Goal: Find specific fact: Find specific fact

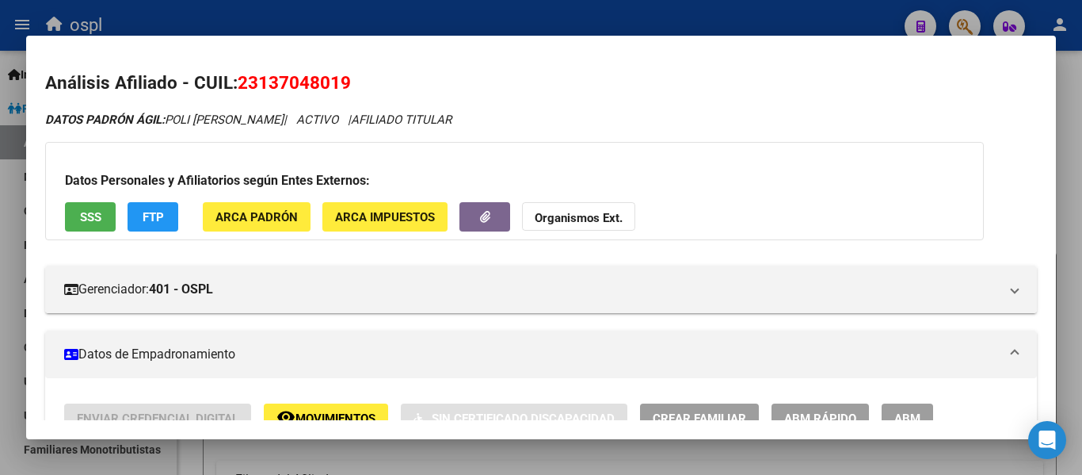
scroll to position [376, 0]
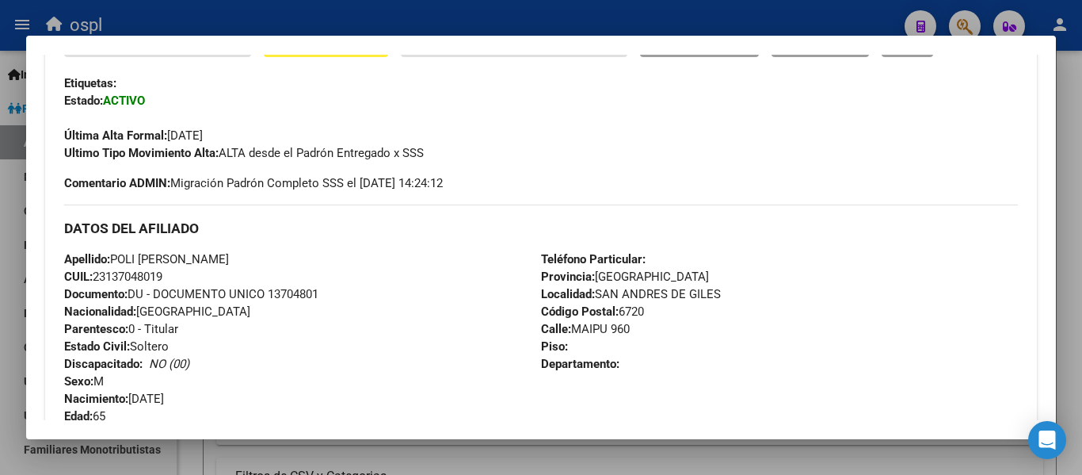
click at [455, 25] on div at bounding box center [541, 237] width 1082 height 475
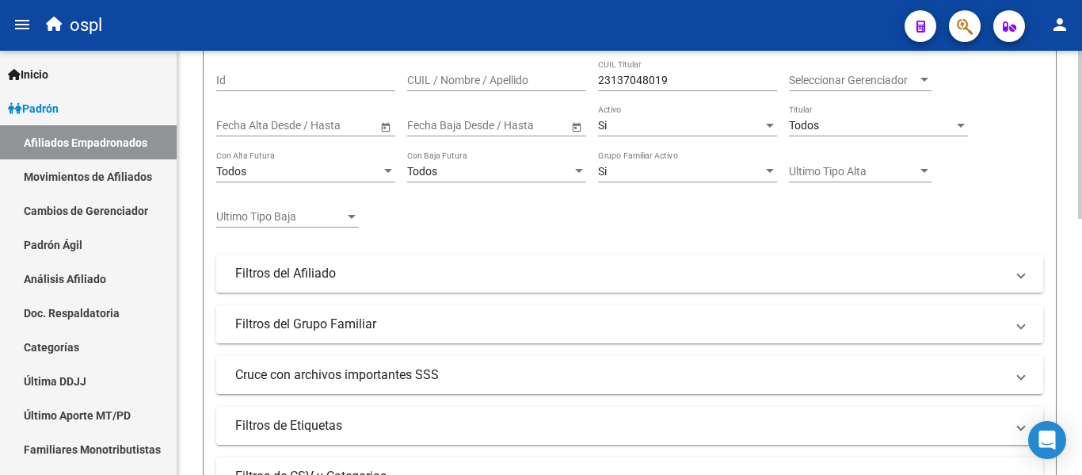
scroll to position [48, 0]
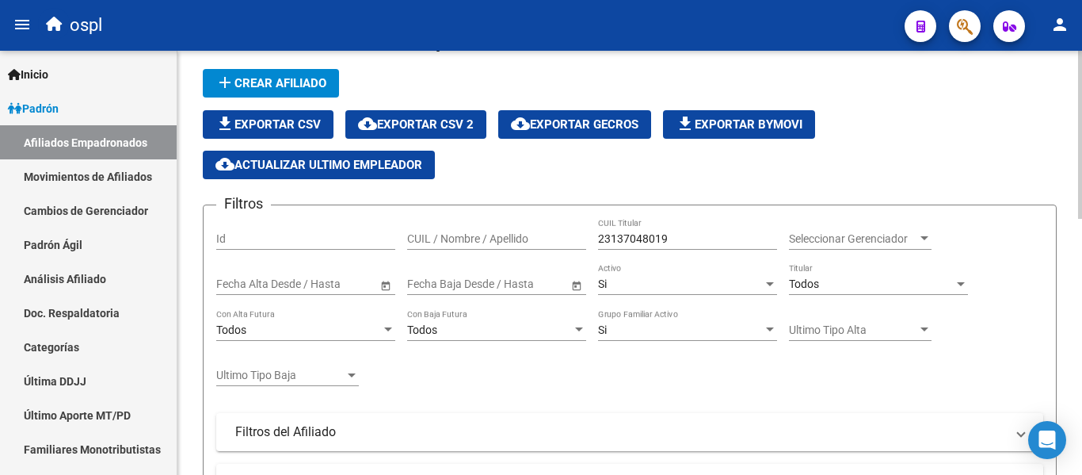
click at [609, 237] on input "23137048019" at bounding box center [687, 238] width 179 height 13
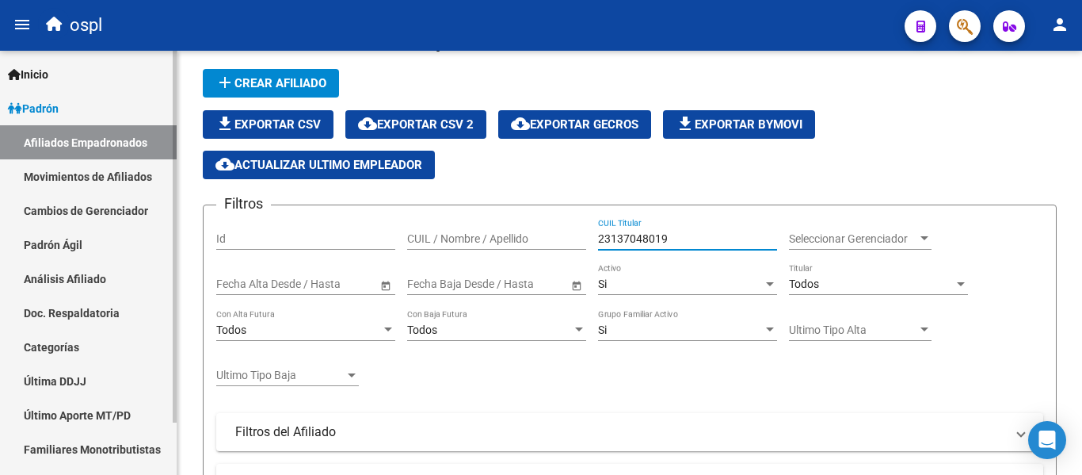
click at [82, 176] on link "Movimientos de Afiliados" at bounding box center [88, 176] width 177 height 34
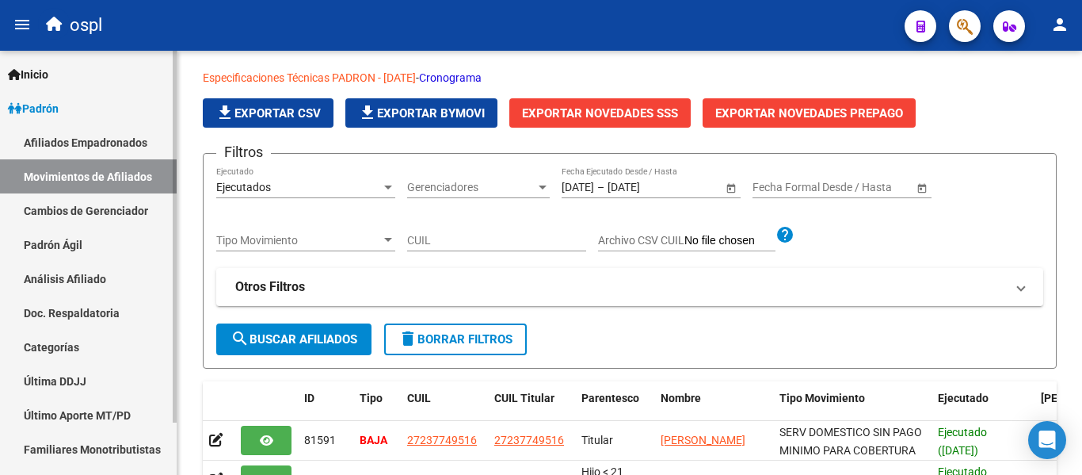
click at [89, 214] on link "Cambios de Gerenciador" at bounding box center [88, 210] width 177 height 34
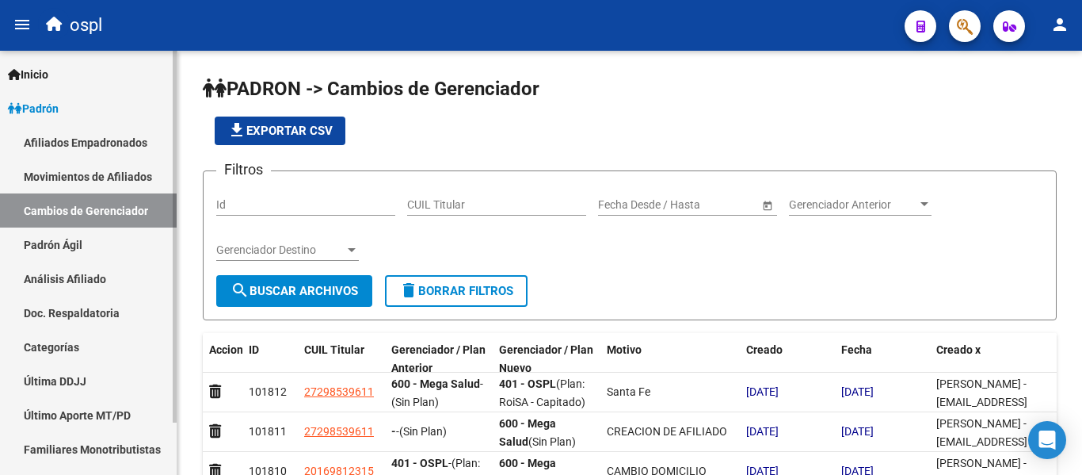
click at [92, 239] on link "Padrón Ágil" at bounding box center [88, 244] width 177 height 34
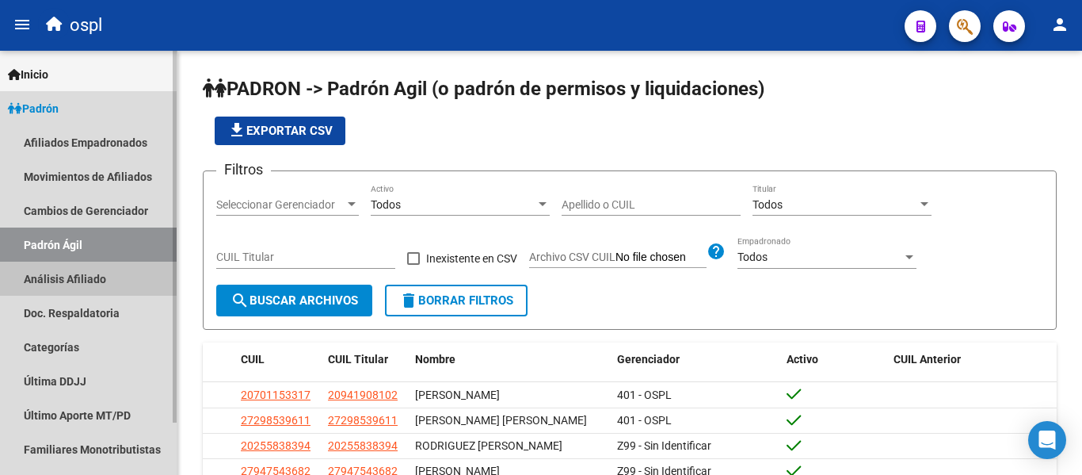
click at [71, 269] on link "Análisis Afiliado" at bounding box center [88, 278] width 177 height 34
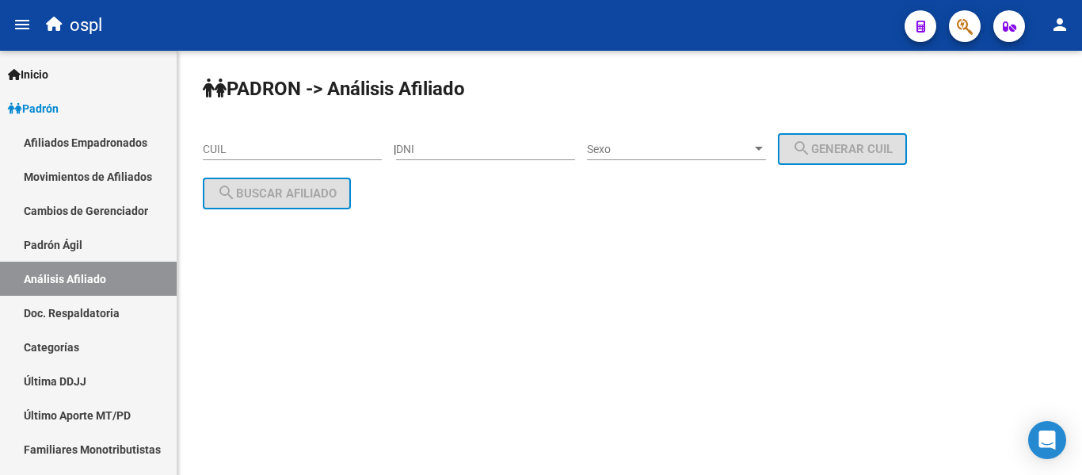
click at [456, 147] on input "DNI" at bounding box center [485, 149] width 179 height 13
type input "45809587"
click at [625, 149] on span "Sexo" at bounding box center [669, 149] width 165 height 13
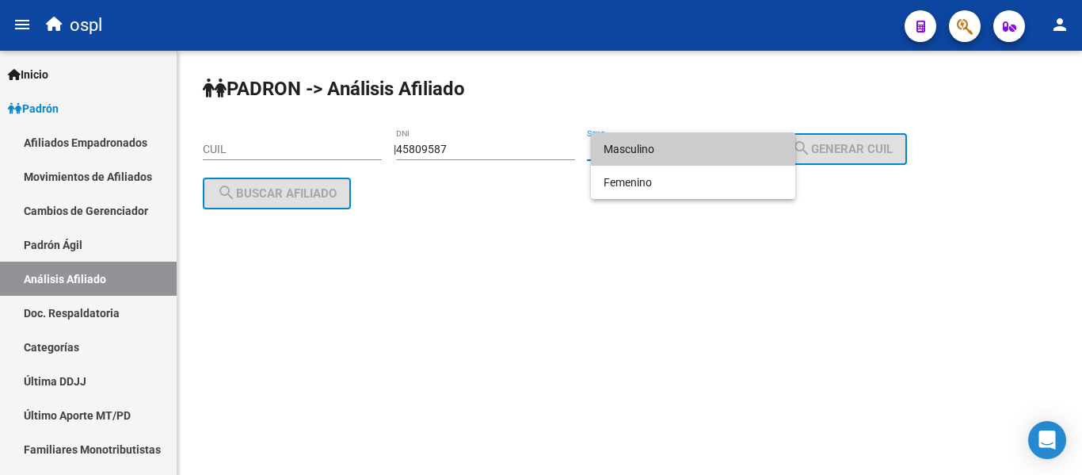
click at [641, 162] on span "Masculino" at bounding box center [693, 148] width 179 height 33
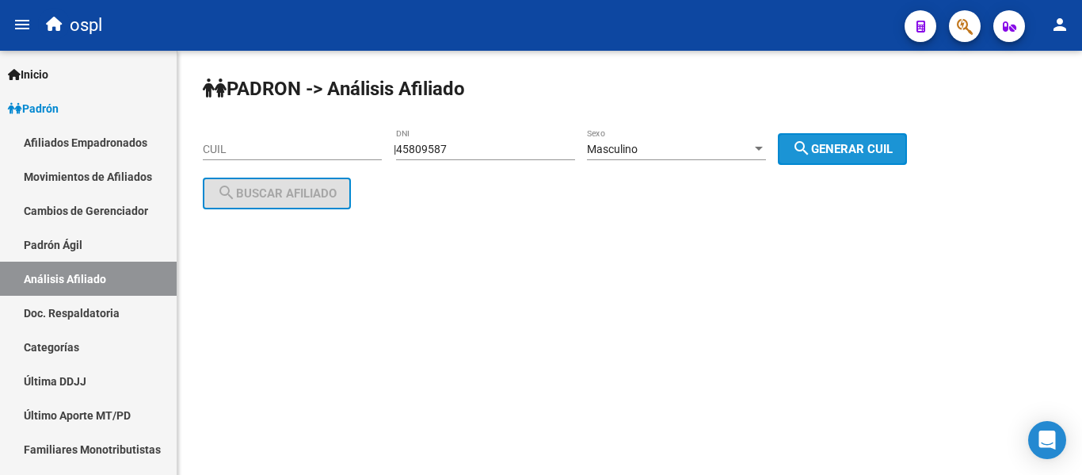
click at [888, 158] on button "search Generar CUIL" at bounding box center [842, 149] width 129 height 32
type input "20-45809587-7"
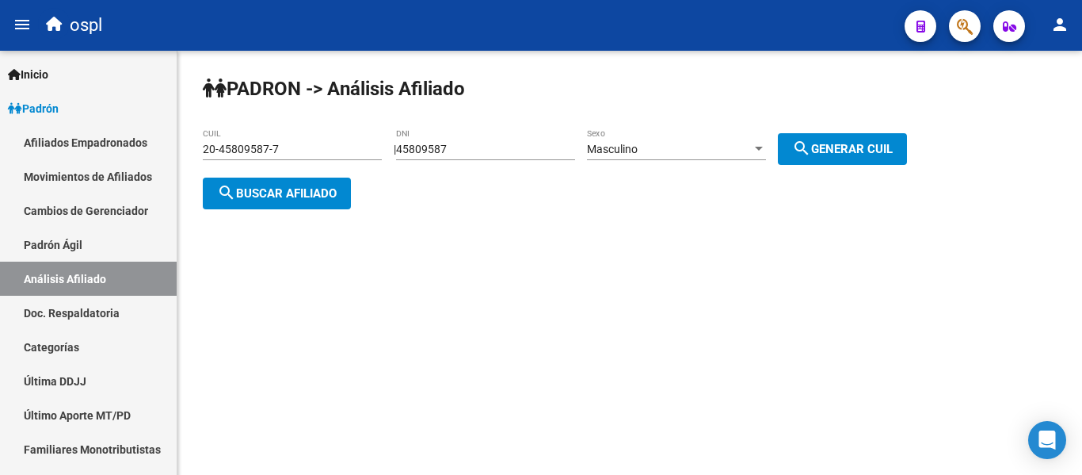
click at [223, 192] on mat-icon "search" at bounding box center [226, 192] width 19 height 19
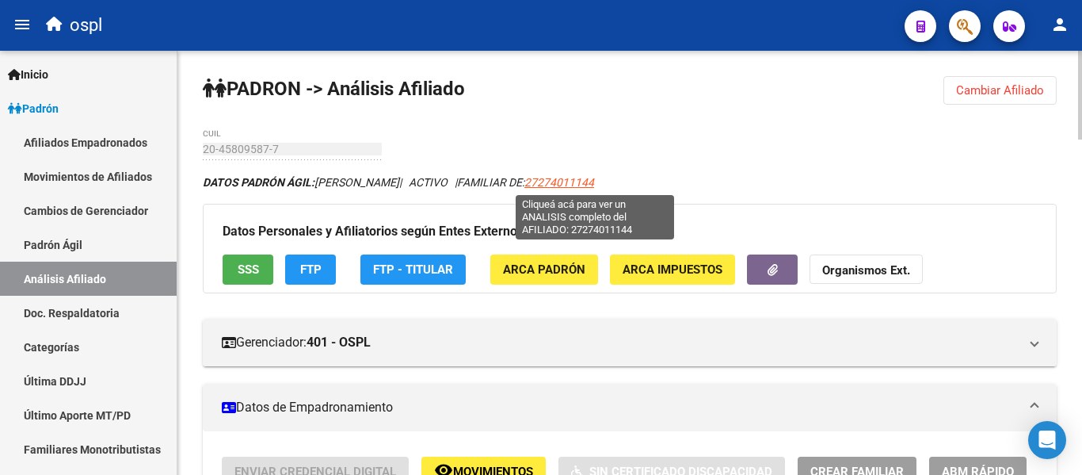
click at [587, 181] on span "27274011144" at bounding box center [560, 182] width 70 height 13
type textarea "27274011144"
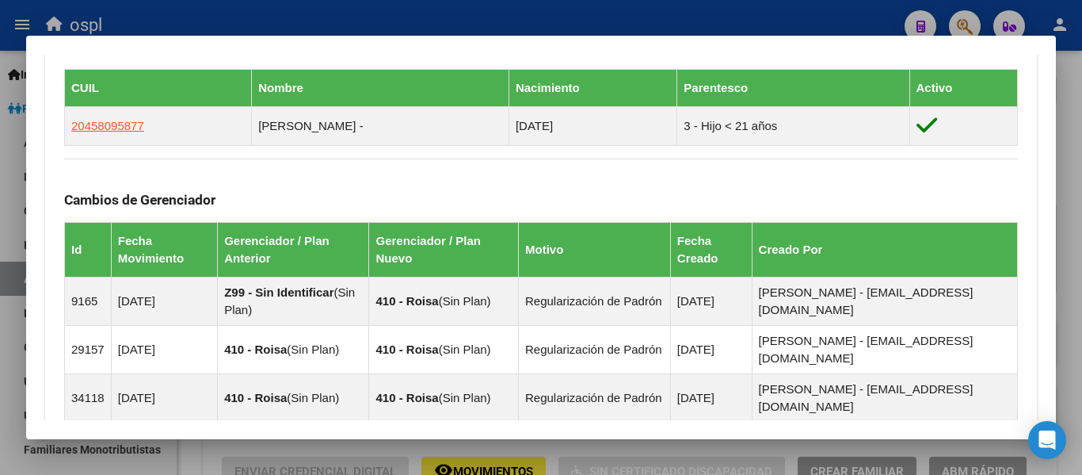
scroll to position [872, 0]
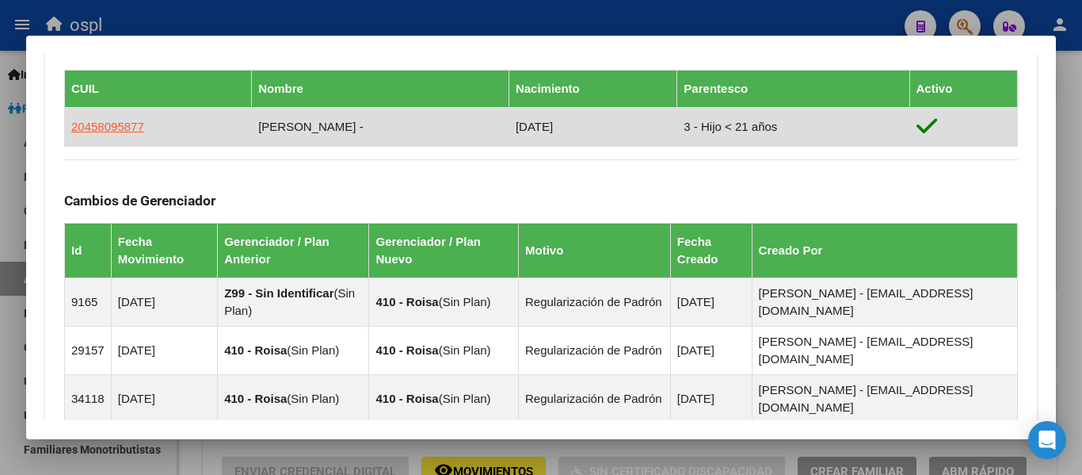
click at [397, 140] on td "[PERSON_NAME] -" at bounding box center [381, 127] width 258 height 39
click at [767, 135] on td "3 - Hijo < 21 años" at bounding box center [794, 127] width 232 height 39
drag, startPoint x: 161, startPoint y: 124, endPoint x: 70, endPoint y: 129, distance: 91.3
click at [70, 129] on td "20458095877" at bounding box center [158, 127] width 187 height 39
copy span "20458095877"
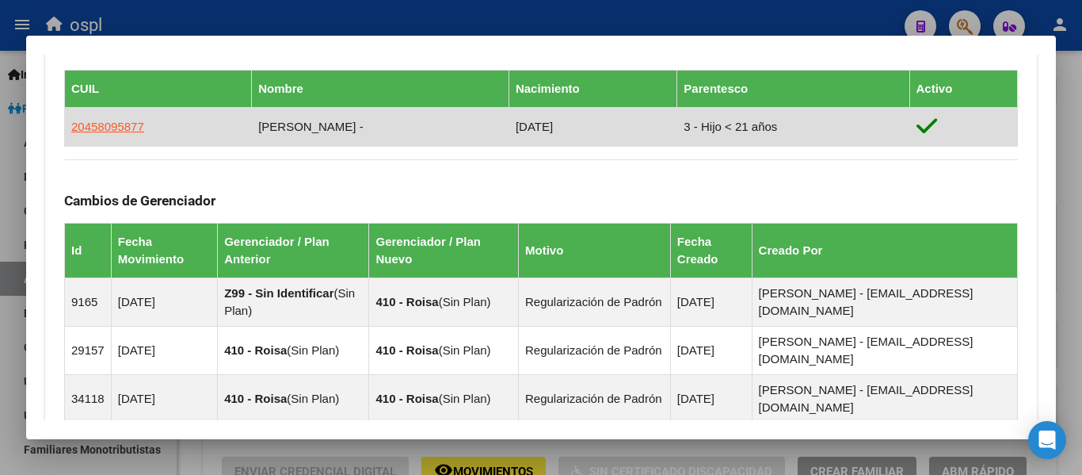
click at [162, 126] on td "20458095877" at bounding box center [158, 127] width 187 height 39
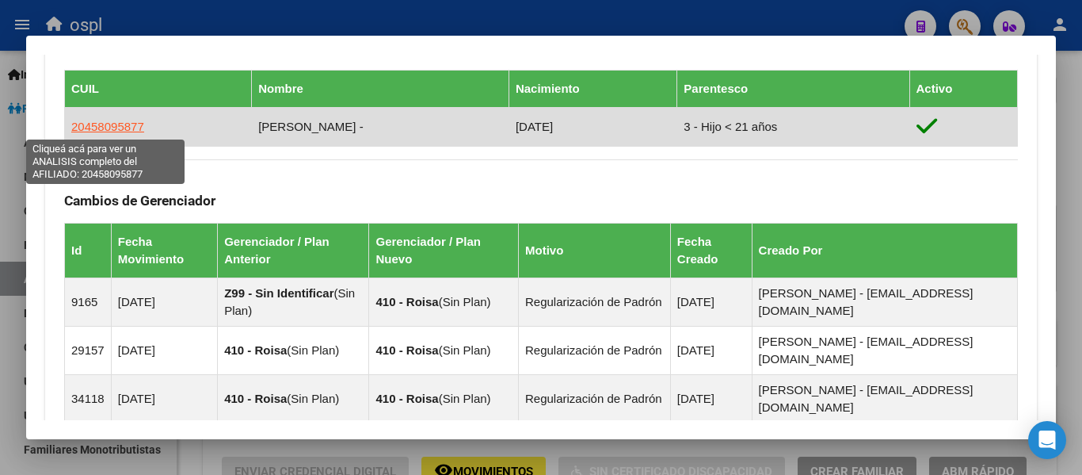
drag, startPoint x: 162, startPoint y: 126, endPoint x: 72, endPoint y: 124, distance: 90.4
click at [72, 124] on td "20458095877" at bounding box center [158, 127] width 187 height 39
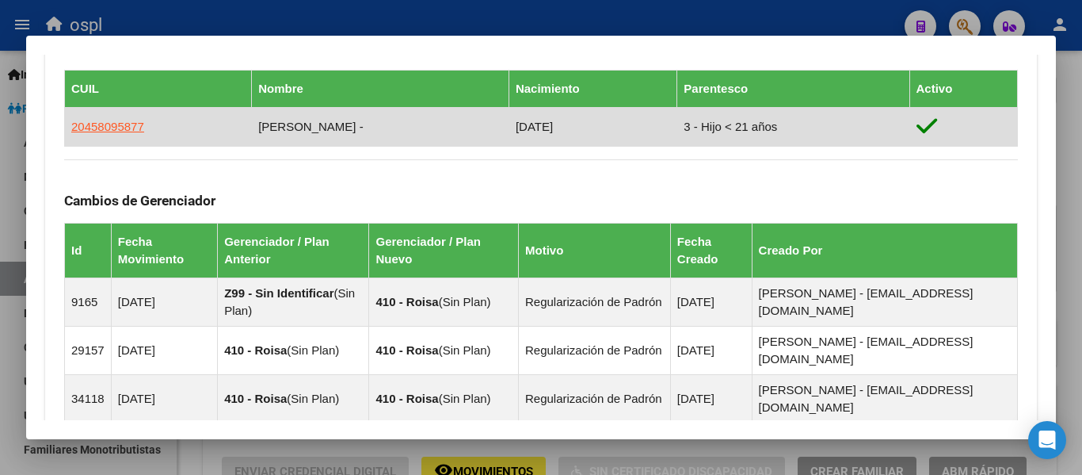
copy span "20458095877"
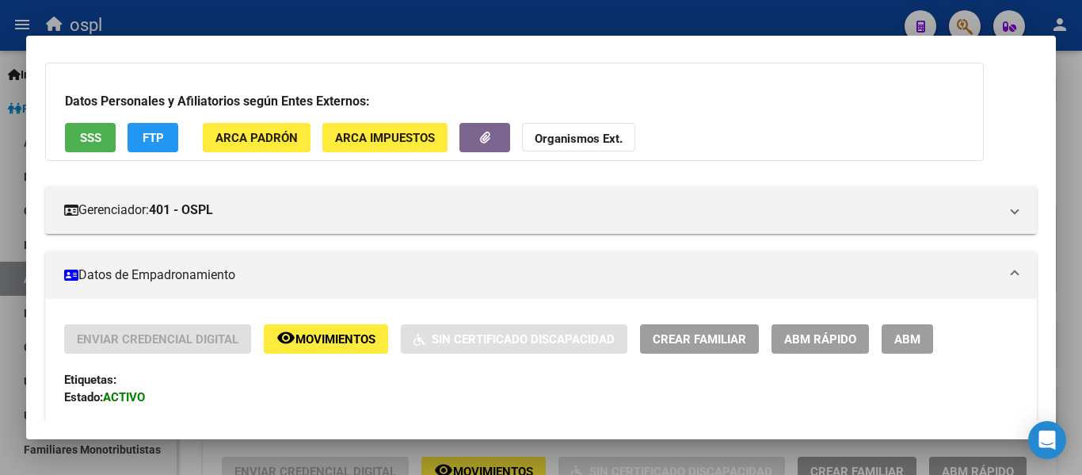
scroll to position [0, 0]
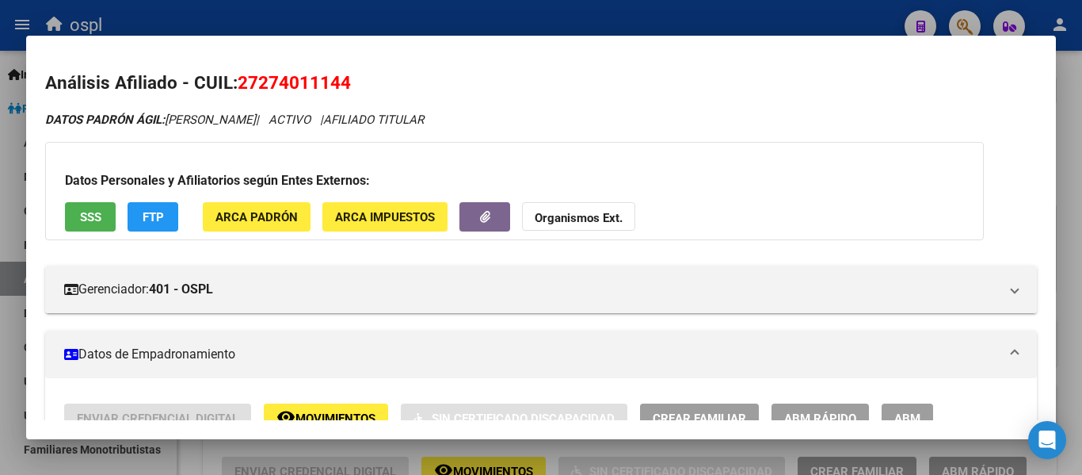
click at [299, 76] on span "27274011144" at bounding box center [294, 82] width 113 height 21
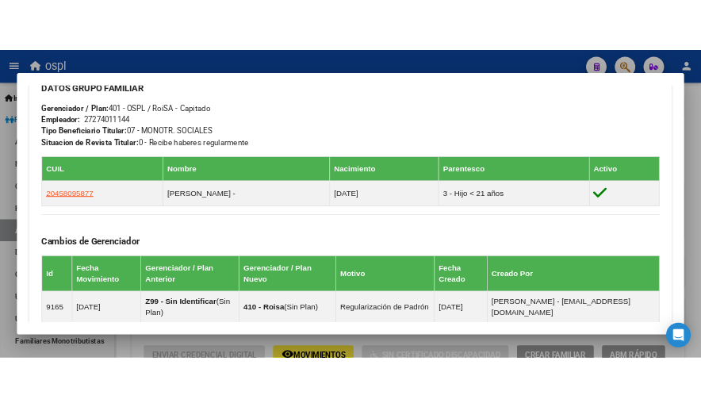
scroll to position [792, 0]
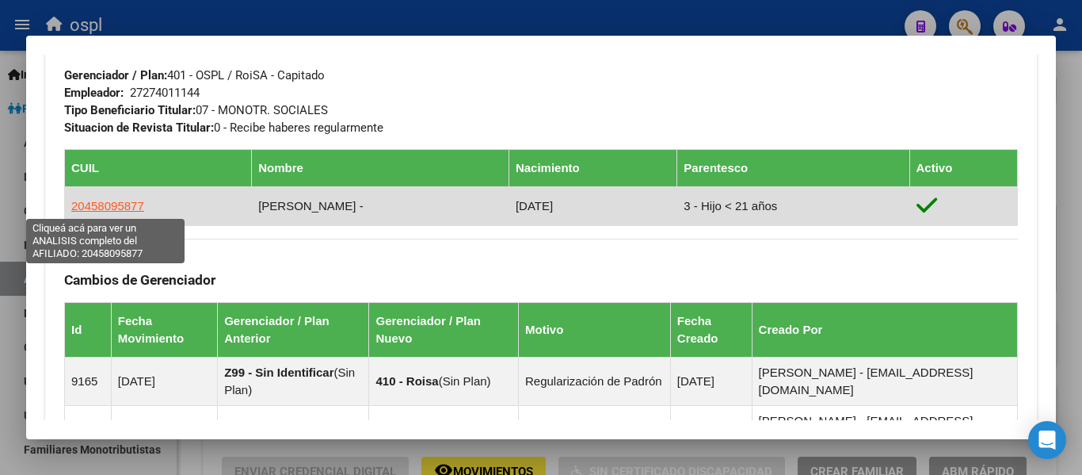
drag, startPoint x: 158, startPoint y: 208, endPoint x: 73, endPoint y: 208, distance: 84.8
click at [73, 208] on td "20458095877" at bounding box center [158, 206] width 187 height 39
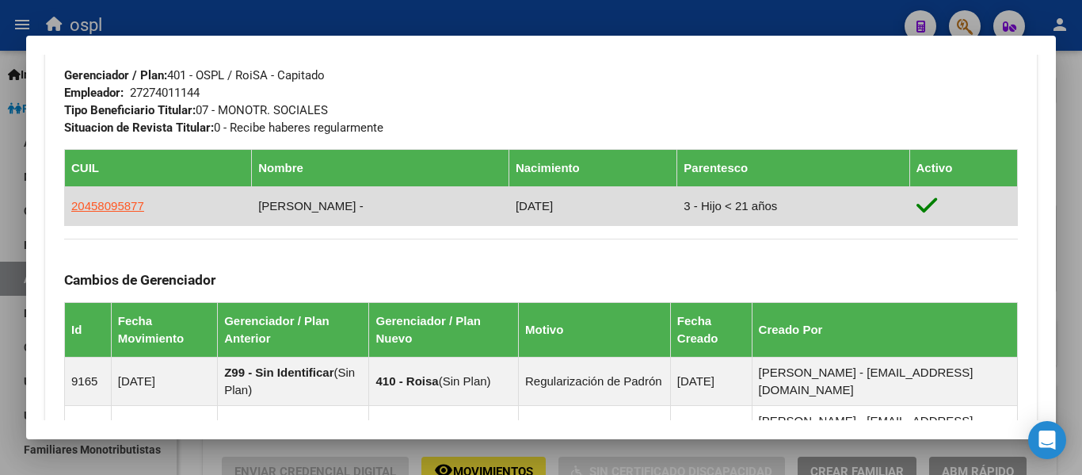
copy span "20458095877"
